Goal: Transaction & Acquisition: Purchase product/service

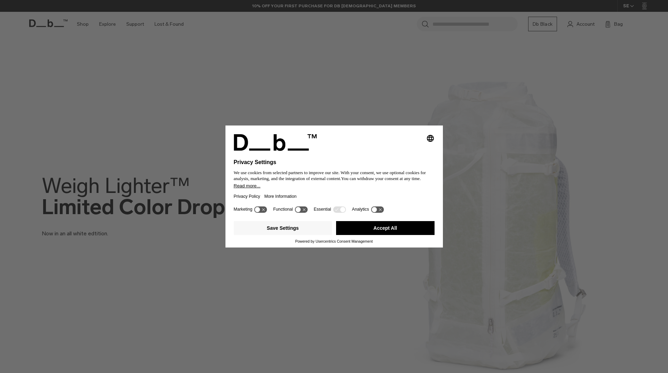
click at [417, 231] on button "Accept All" at bounding box center [385, 228] width 98 height 14
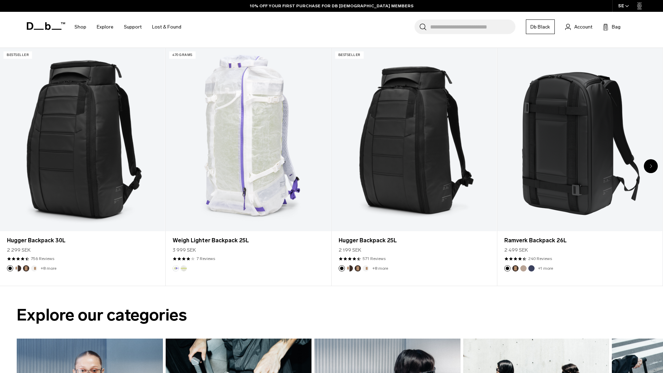
scroll to position [371, 0]
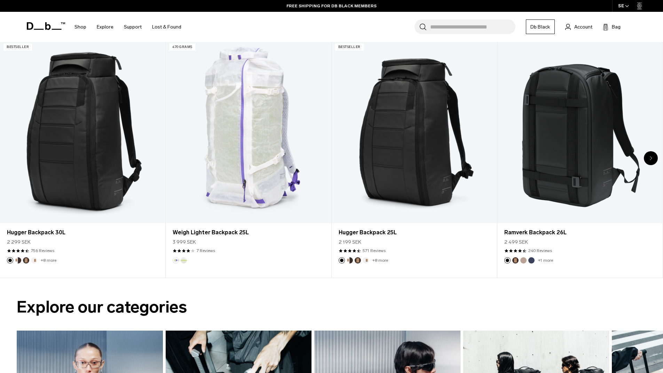
click at [650, 159] on icon "Next slide" at bounding box center [651, 158] width 2 height 4
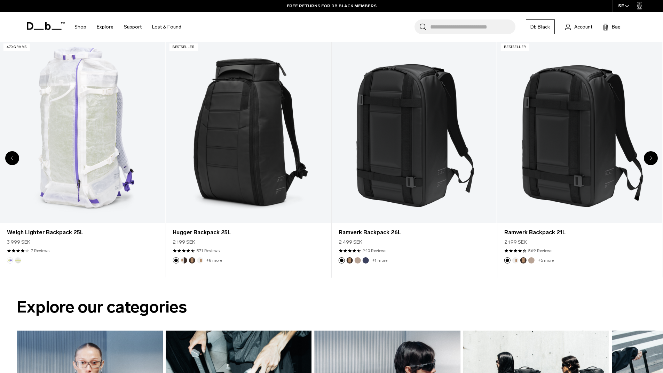
click at [650, 159] on icon "Next slide" at bounding box center [651, 158] width 2 height 4
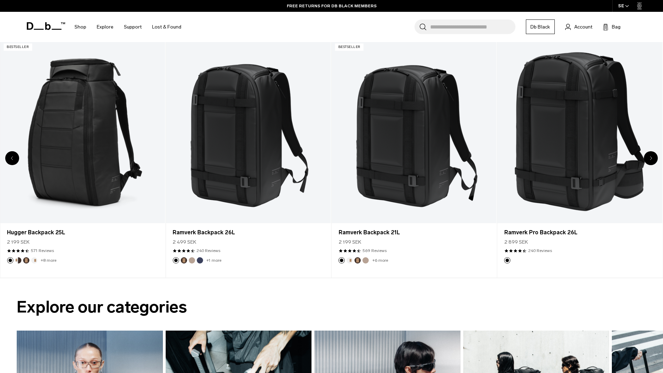
click at [650, 159] on icon "Next slide" at bounding box center [651, 158] width 2 height 4
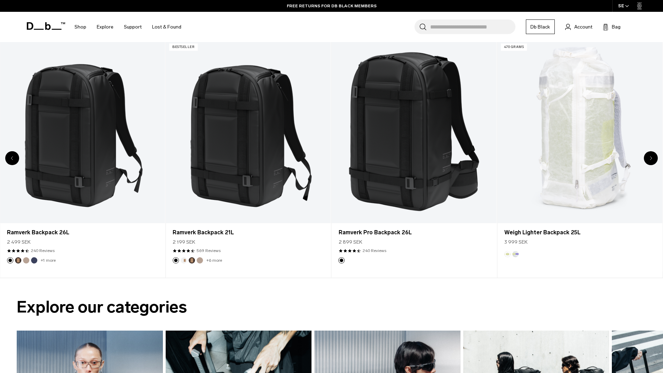
click at [650, 159] on icon "Next slide" at bounding box center [651, 158] width 2 height 4
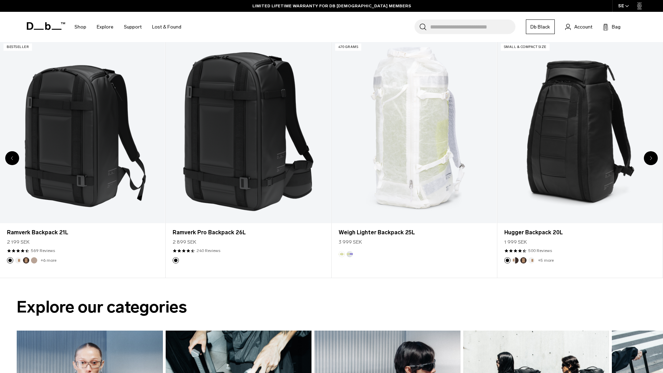
click at [650, 159] on icon "Next slide" at bounding box center [651, 158] width 2 height 4
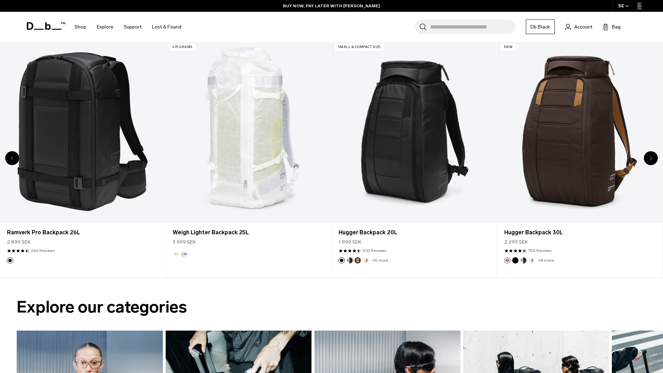
click at [650, 159] on icon "Next slide" at bounding box center [651, 158] width 2 height 4
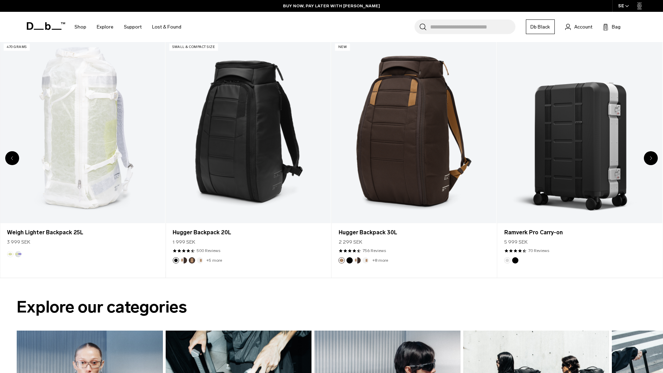
click at [650, 159] on icon "Next slide" at bounding box center [651, 158] width 2 height 4
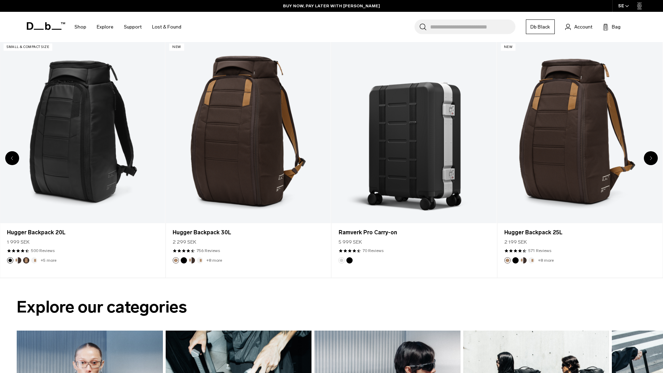
click at [650, 159] on icon "Next slide" at bounding box center [651, 158] width 2 height 4
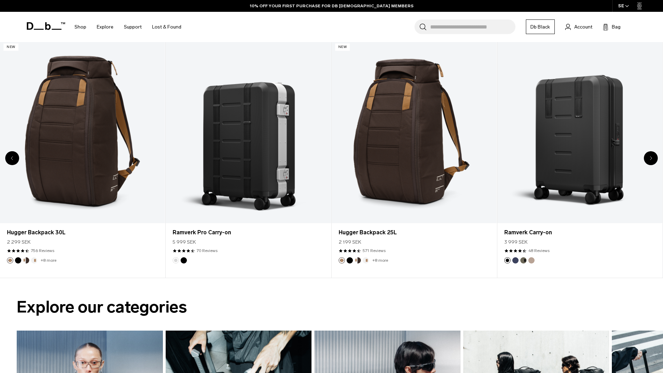
click at [650, 159] on icon "Next slide" at bounding box center [651, 158] width 2 height 4
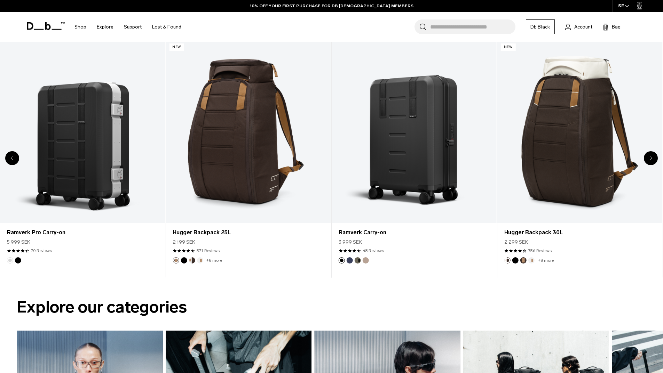
click at [650, 159] on icon "Next slide" at bounding box center [651, 158] width 2 height 4
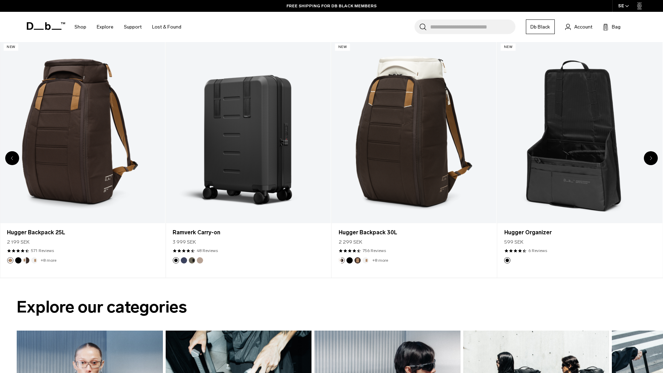
click at [650, 159] on icon "Next slide" at bounding box center [651, 158] width 2 height 4
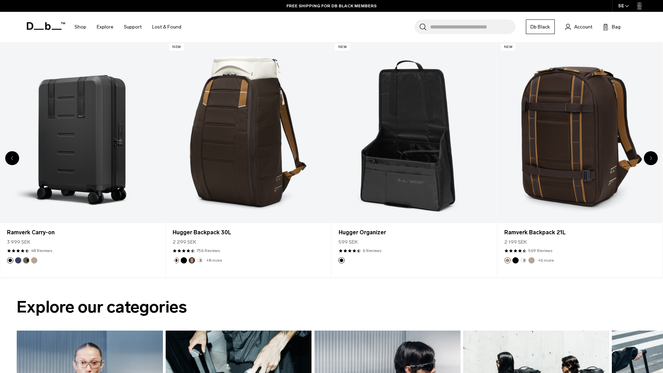
click at [650, 159] on icon "Next slide" at bounding box center [651, 158] width 2 height 4
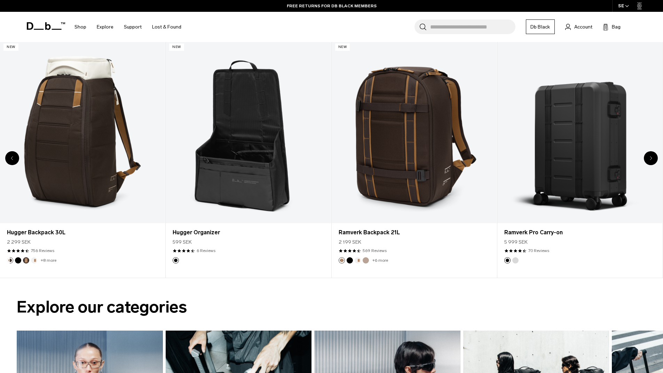
click at [650, 159] on icon "Next slide" at bounding box center [651, 158] width 2 height 4
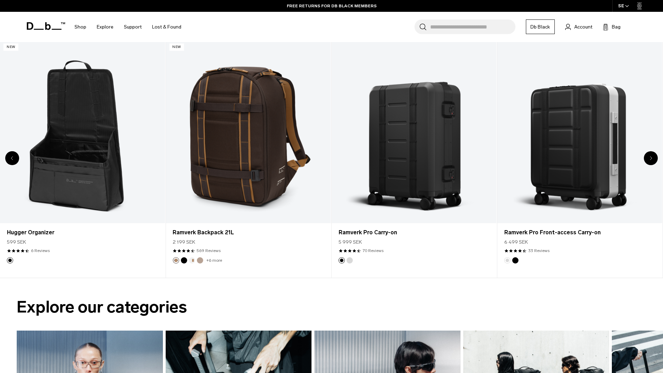
click at [650, 159] on icon "Next slide" at bounding box center [651, 158] width 2 height 4
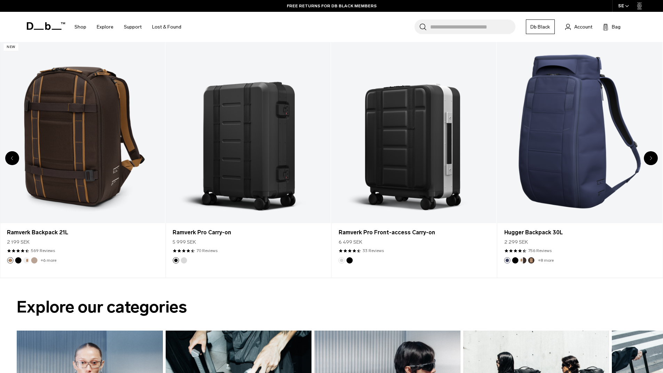
click at [650, 159] on icon "Next slide" at bounding box center [651, 158] width 2 height 4
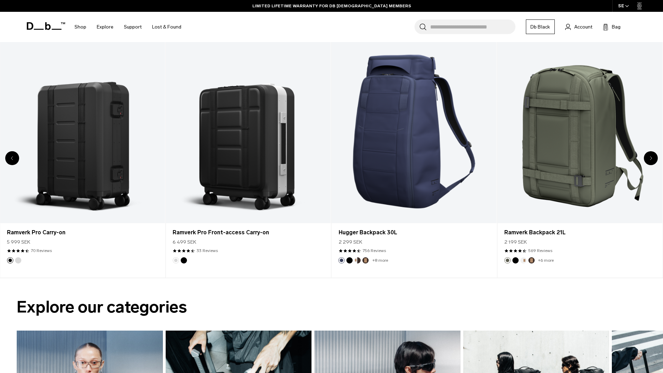
click at [650, 159] on icon "Next slide" at bounding box center [651, 158] width 2 height 4
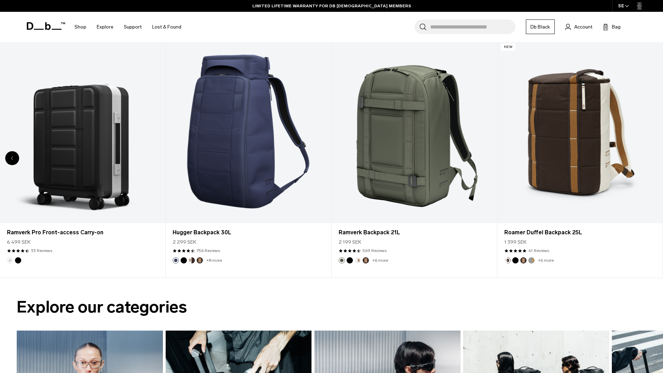
click at [649, 159] on link "Roamer Duffel Backpack 25L" at bounding box center [579, 131] width 165 height 183
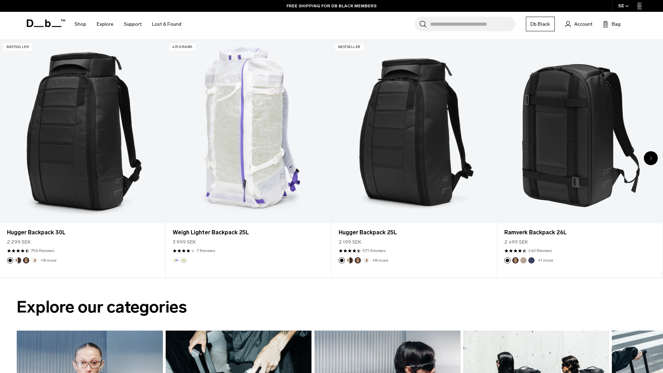
click at [652, 155] on div "Next slide" at bounding box center [651, 158] width 14 height 14
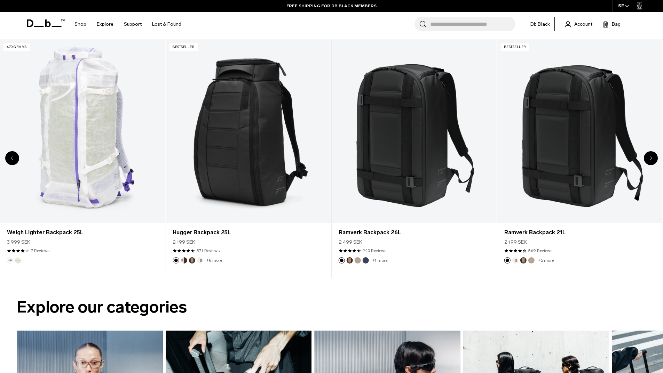
click at [652, 155] on div "Next slide" at bounding box center [651, 158] width 14 height 14
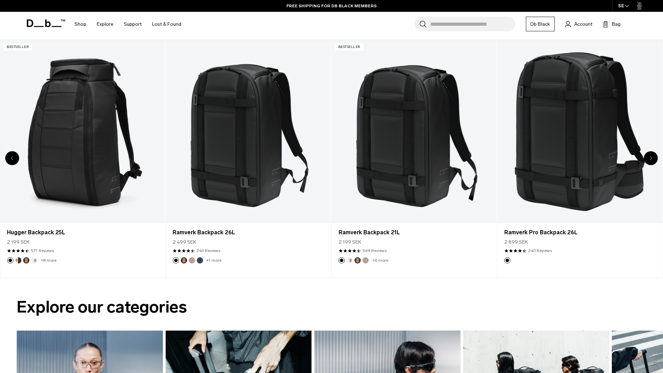
click at [652, 155] on div "Next slide" at bounding box center [651, 158] width 14 height 14
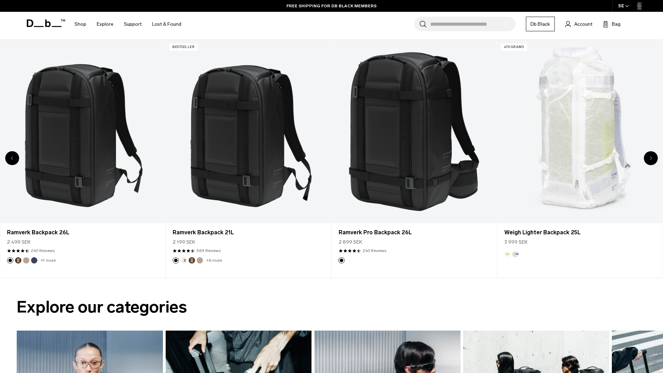
click at [652, 155] on div "Next slide" at bounding box center [651, 158] width 14 height 14
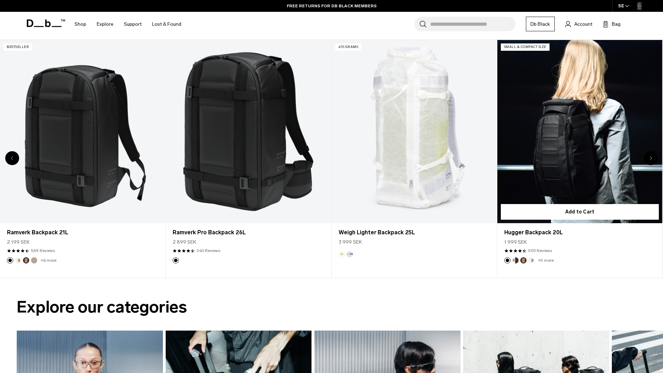
click at [565, 145] on link "Hugger Backpack 20L" at bounding box center [579, 131] width 165 height 183
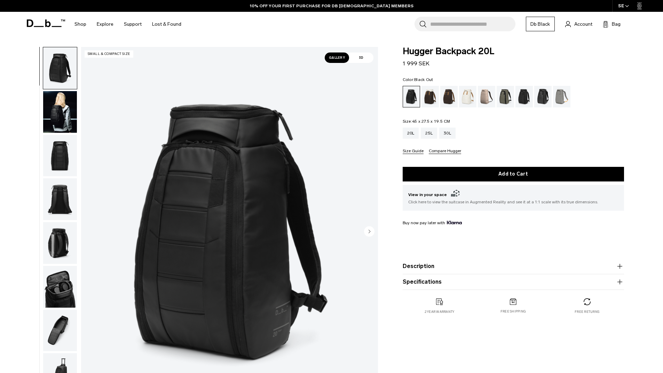
click at [57, 161] on img "button" at bounding box center [60, 156] width 34 height 42
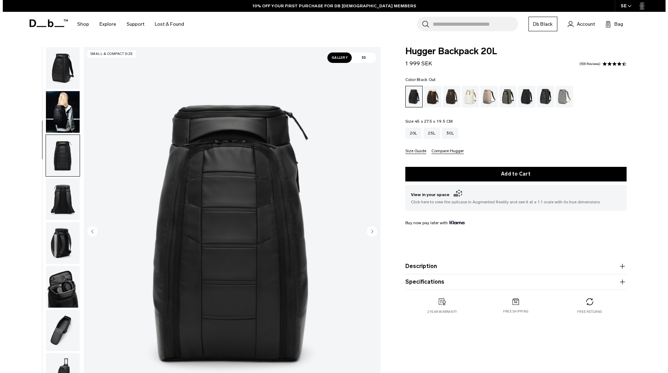
scroll to position [66, 0]
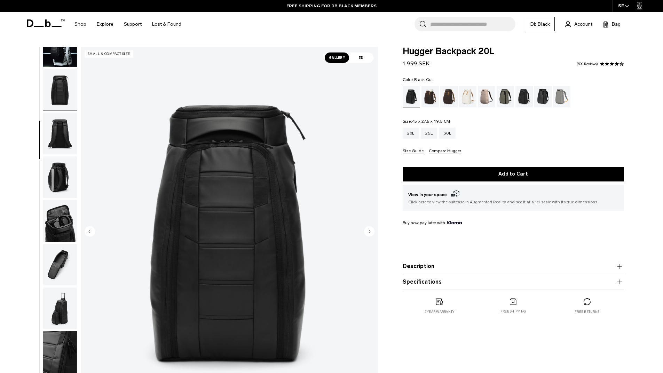
click at [58, 177] on img "button" at bounding box center [60, 178] width 34 height 42
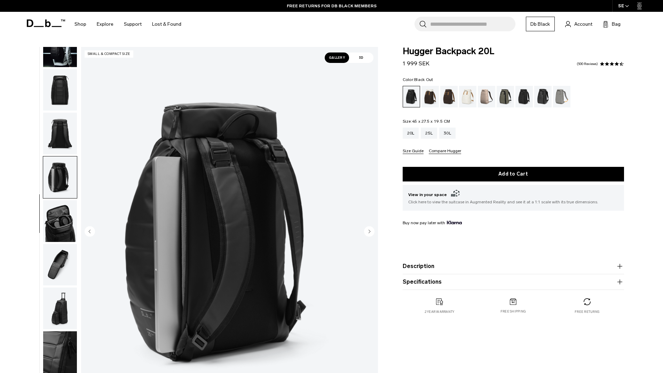
click at [59, 221] on img "button" at bounding box center [60, 221] width 34 height 42
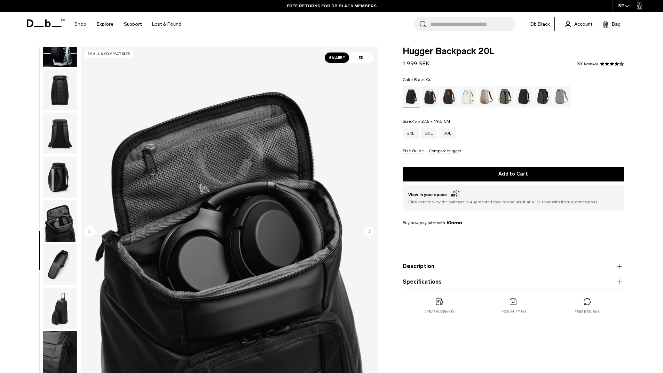
click at [61, 264] on img "button" at bounding box center [60, 265] width 34 height 42
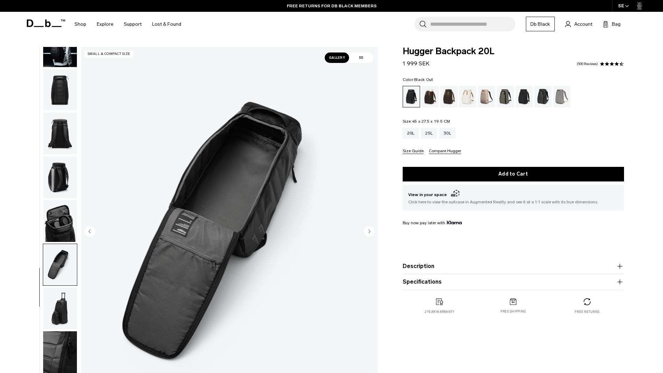
click at [63, 311] on img "button" at bounding box center [60, 309] width 34 height 42
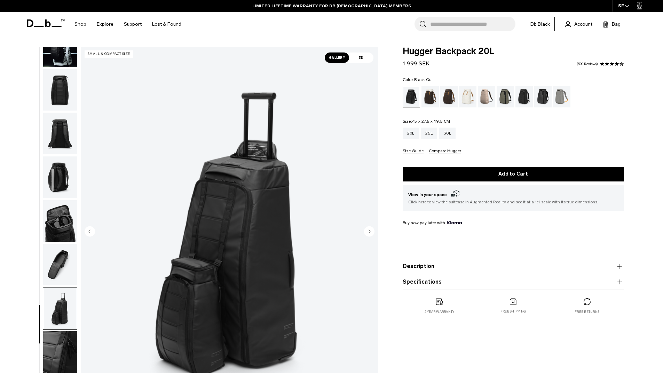
click at [67, 355] on img "button" at bounding box center [60, 353] width 34 height 42
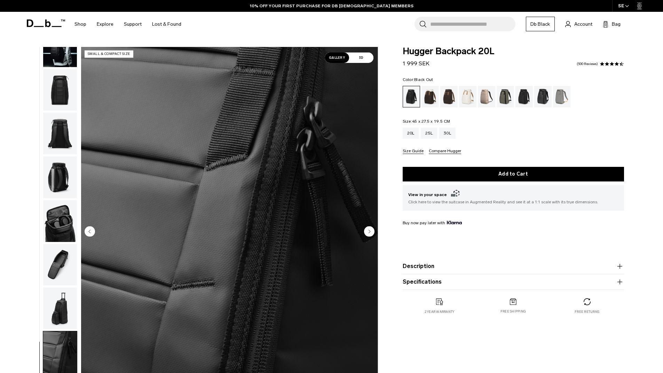
click at [369, 231] on icon "Next slide" at bounding box center [369, 231] width 2 height 3
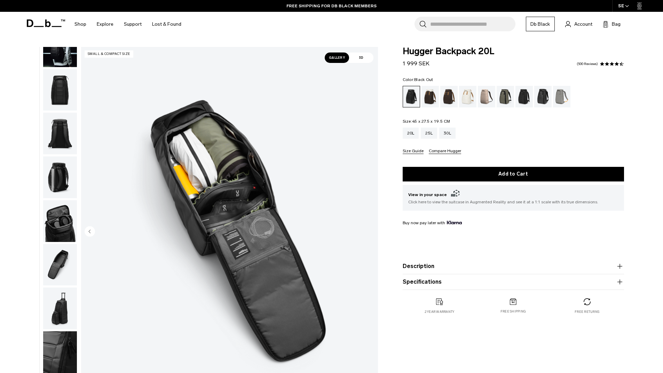
click at [369, 231] on img "10 / 10" at bounding box center [229, 232] width 297 height 371
